Goal: Find contact information: Find contact information

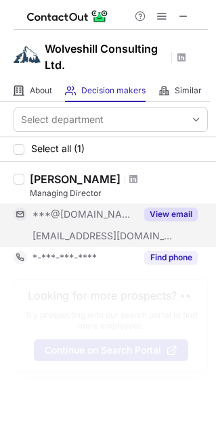
click at [151, 215] on button "View email" at bounding box center [170, 214] width 53 height 14
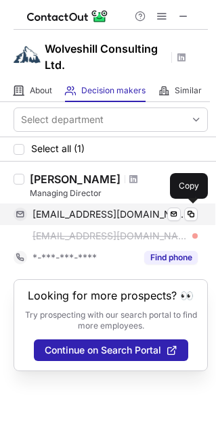
click at [98, 214] on span "lygxd@msn.com" at bounding box center [109, 214] width 155 height 12
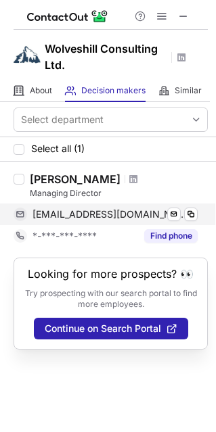
click at [101, 214] on span "lygxd@msn.com" at bounding box center [109, 214] width 155 height 12
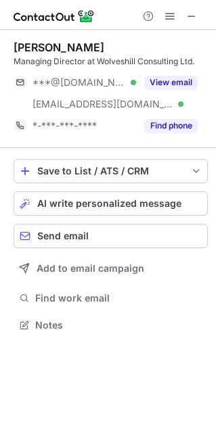
scroll to position [315, 216]
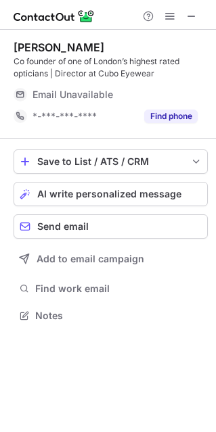
scroll to position [305, 216]
click at [194, 15] on span at bounding box center [191, 16] width 11 height 11
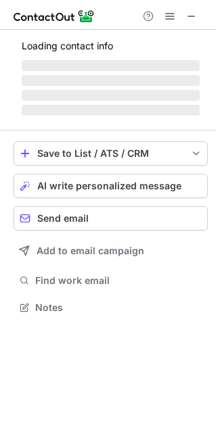
scroll to position [7, 7]
